Goal: Find specific page/section: Find specific page/section

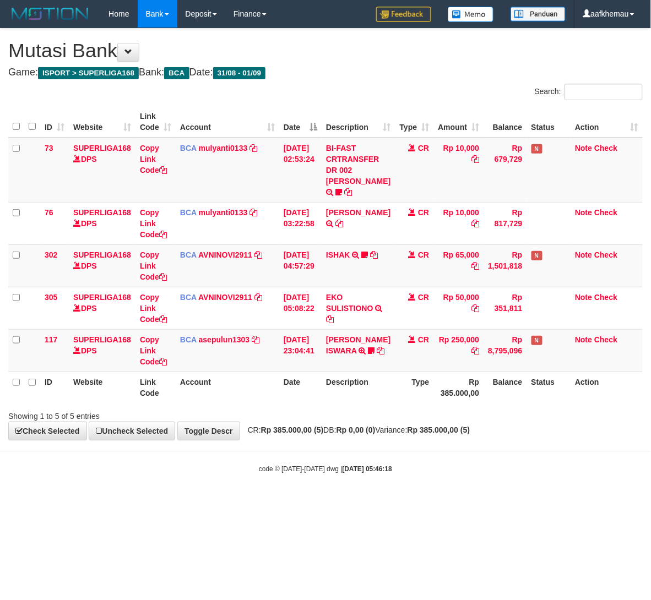
click at [487, 502] on body "Toggle navigation Home Bank Account List Load By Website Group [ISPORT] SUPERLI…" at bounding box center [325, 251] width 651 height 502
drag, startPoint x: 378, startPoint y: 82, endPoint x: 380, endPoint y: 74, distance: 8.6
click at [380, 75] on div "**********" at bounding box center [325, 235] width 651 height 412
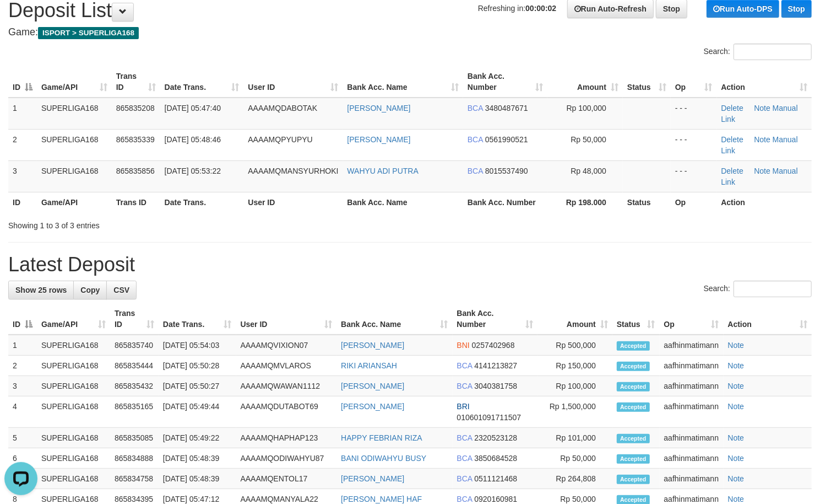
scroll to position [147, 0]
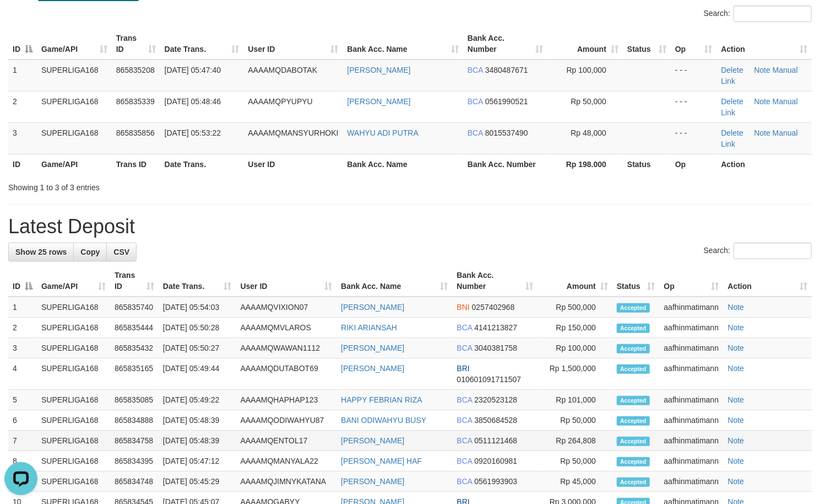
scroll to position [73, 0]
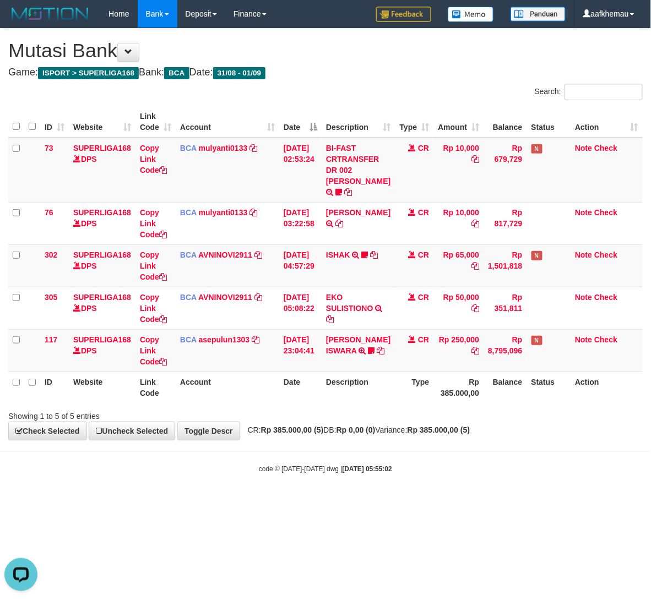
drag, startPoint x: 493, startPoint y: 88, endPoint x: 483, endPoint y: 89, distance: 9.9
click at [490, 88] on div "Search:" at bounding box center [488, 93] width 309 height 19
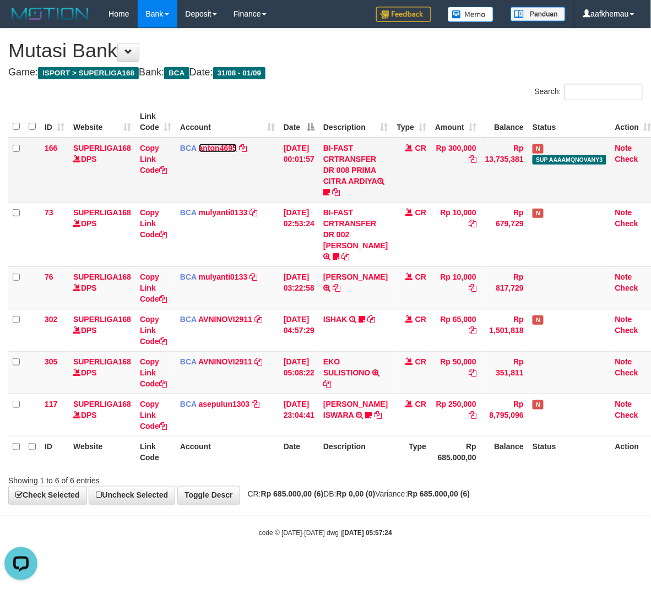
click at [224, 145] on link "anton4695" at bounding box center [218, 148] width 38 height 9
click at [343, 203] on td "BI-FAST CRTRANSFER DR 008 PRIMA CITRA ARDIYA Ronalcitra" at bounding box center [355, 170] width 73 height 65
copy span "Ronalcitra"
click at [343, 203] on td "BI-FAST CRTRANSFER DR 008 PRIMA CITRA ARDIYA Ronalcitra" at bounding box center [355, 170] width 73 height 65
drag, startPoint x: 372, startPoint y: 69, endPoint x: 368, endPoint y: 76, distance: 7.9
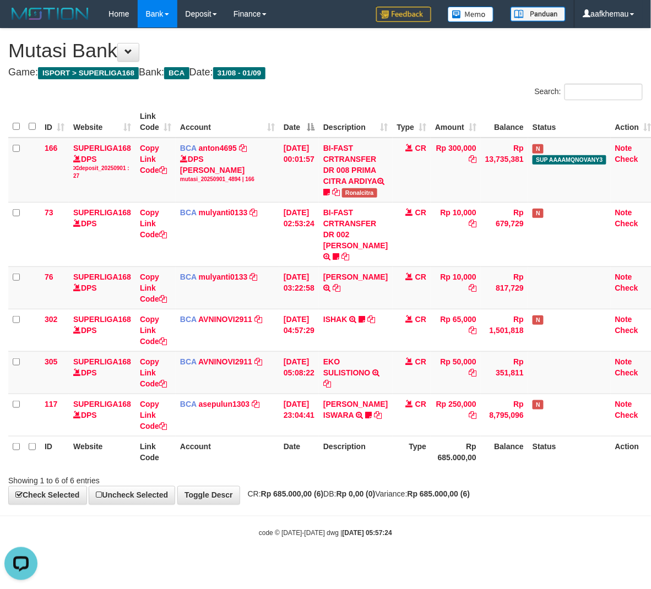
click at [370, 72] on h4 "Game: ISPORT > SUPERLIGA168 Bank: BCA Date: 31/08 - 01/09" at bounding box center [325, 72] width 635 height 11
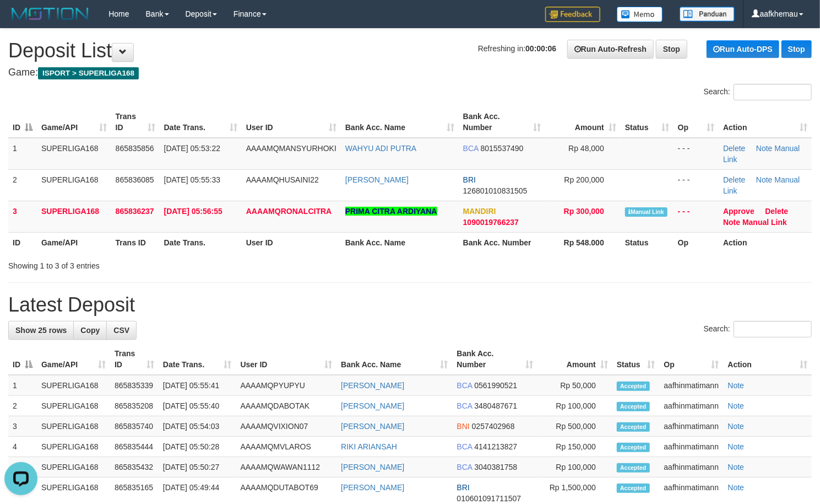
click at [451, 91] on div "Search:" at bounding box center [616, 93] width 394 height 19
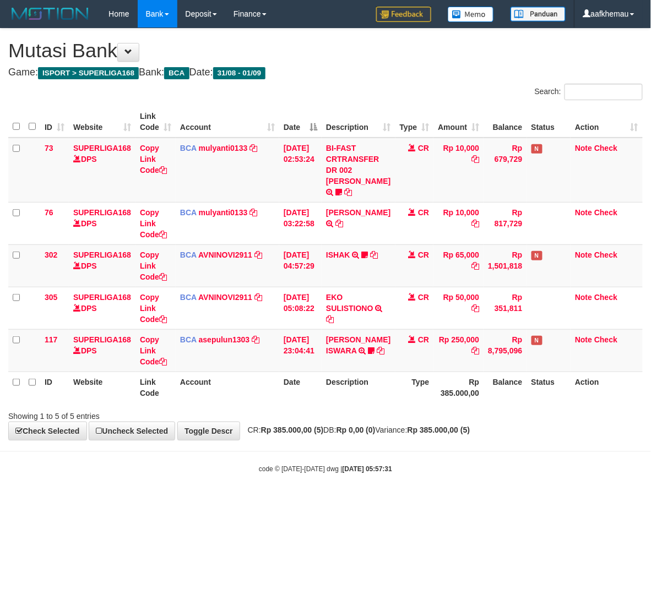
click at [465, 494] on body "Toggle navigation Home Bank Account List Load By Website Group [ISPORT] SUPERLI…" at bounding box center [325, 251] width 651 height 502
click at [214, 147] on link "mulyanti0133" at bounding box center [223, 148] width 49 height 9
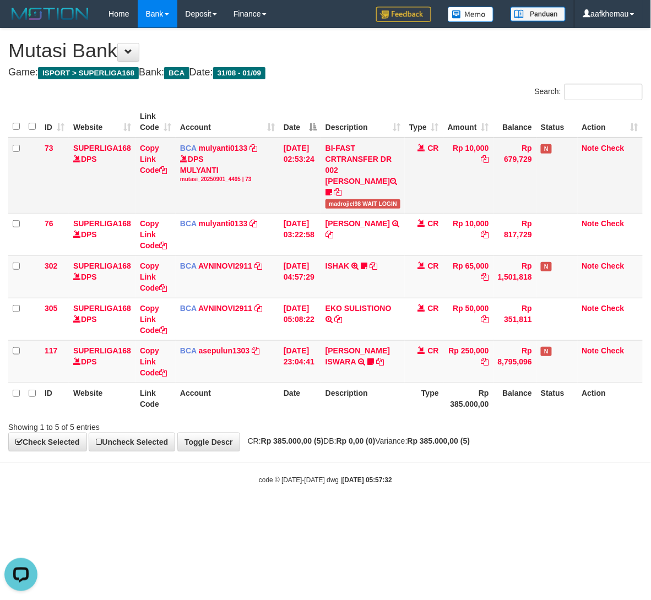
click at [342, 199] on span "madrojiel98 WAIT LOGIN" at bounding box center [363, 203] width 75 height 9
copy span "madrojiel98"
click at [508, 425] on div "**********" at bounding box center [325, 240] width 651 height 423
click at [398, 71] on h4 "Game: ISPORT > SUPERLIGA168 Bank: BCA Date: 31/08 - 01/09" at bounding box center [325, 72] width 635 height 11
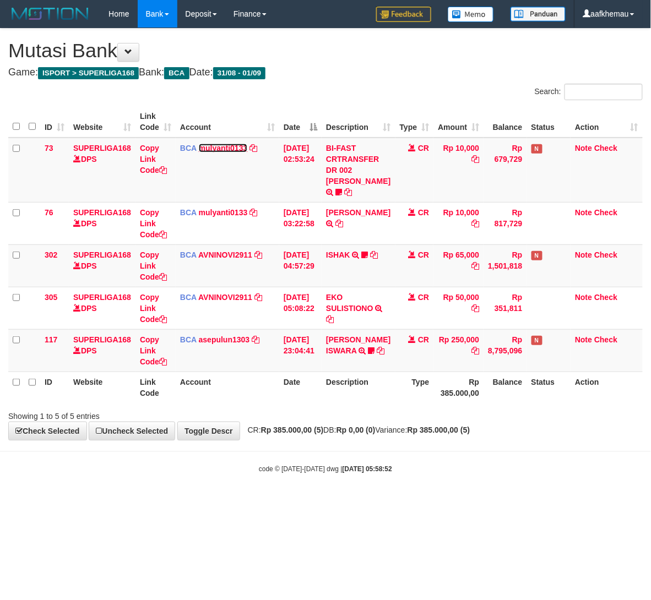
click at [213, 147] on link "mulyanti0133" at bounding box center [223, 148] width 49 height 9
click at [229, 149] on link "mulyanti0133" at bounding box center [223, 148] width 49 height 9
click at [369, 61] on h1 "Mutasi Bank" at bounding box center [325, 51] width 635 height 22
click at [361, 454] on body "Toggle navigation Home Bank Account List Load By Website Group [ISPORT] SUPERLI…" at bounding box center [325, 251] width 651 height 502
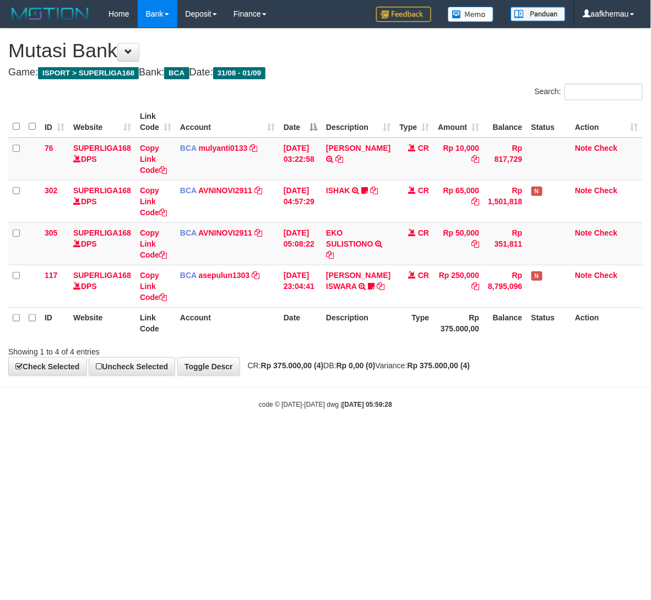
click at [380, 437] on html "Toggle navigation Home Bank Account List Load By Website Group [ISPORT] SUPERLI…" at bounding box center [325, 218] width 651 height 437
click at [340, 83] on div "**********" at bounding box center [325, 202] width 651 height 347
